Goal: Find specific page/section: Find specific page/section

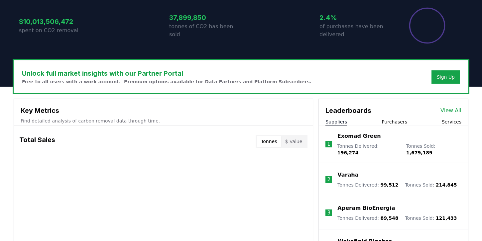
scroll to position [144, 0]
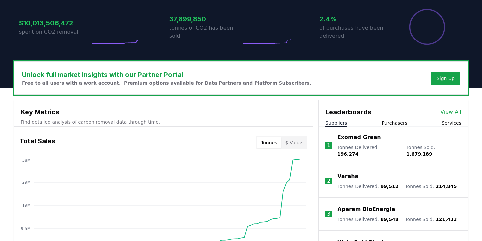
click at [457, 111] on link "View All" at bounding box center [451, 112] width 21 height 8
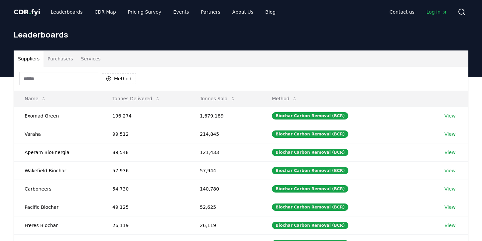
click at [63, 58] on button "Purchasers" at bounding box center [61, 59] width 34 height 16
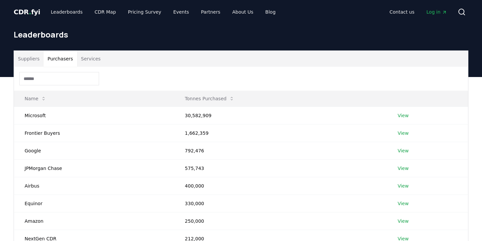
click at [49, 80] on input at bounding box center [59, 78] width 80 height 13
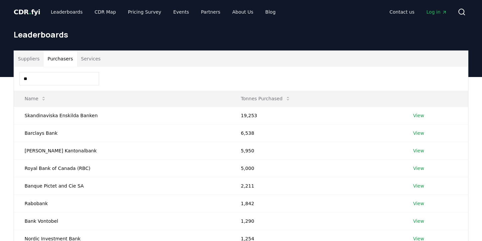
type input "*"
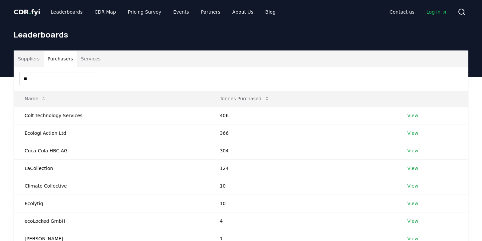
type input "*"
